Goal: Browse casually: Explore the website without a specific task or goal

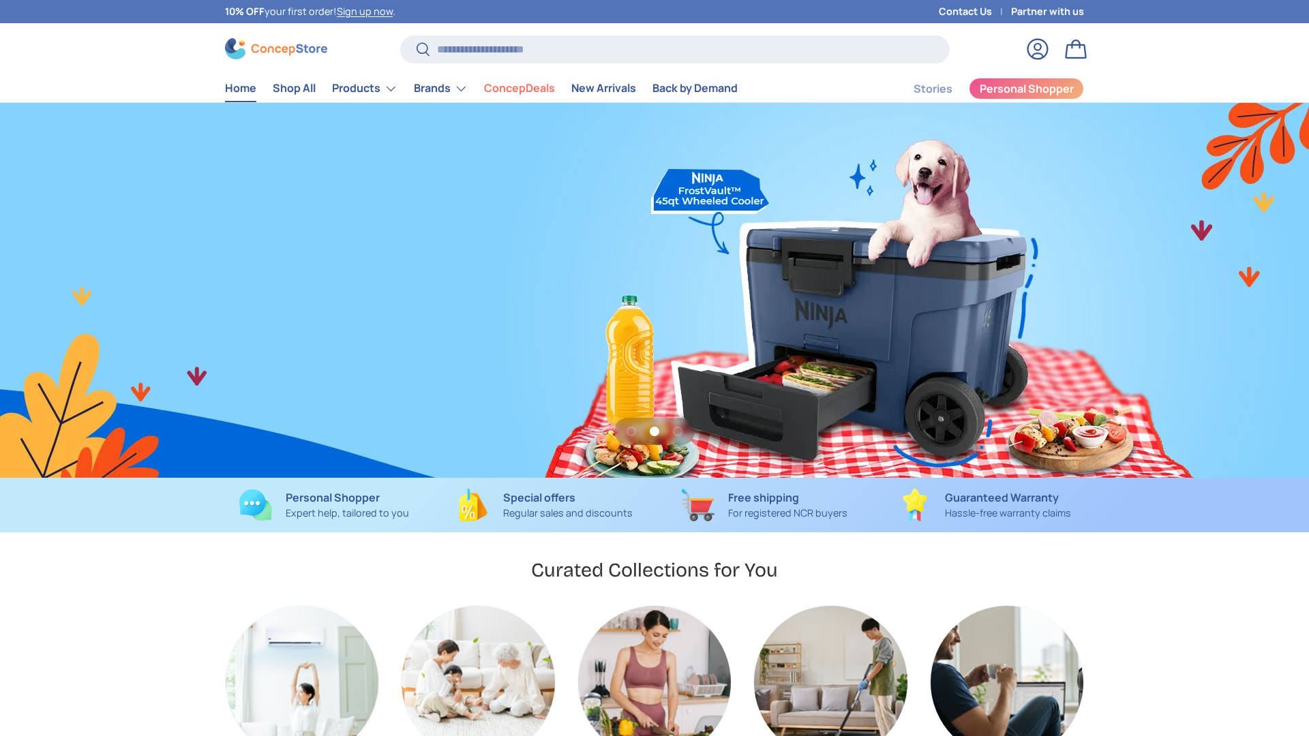
scroll to position [0, 1309]
